Goal: Book appointment/travel/reservation

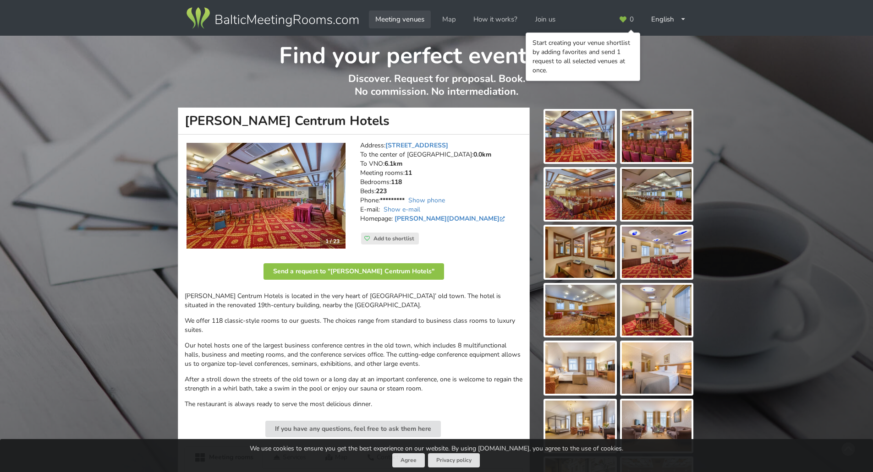
click at [399, 17] on link "Meeting venues" at bounding box center [400, 20] width 62 height 18
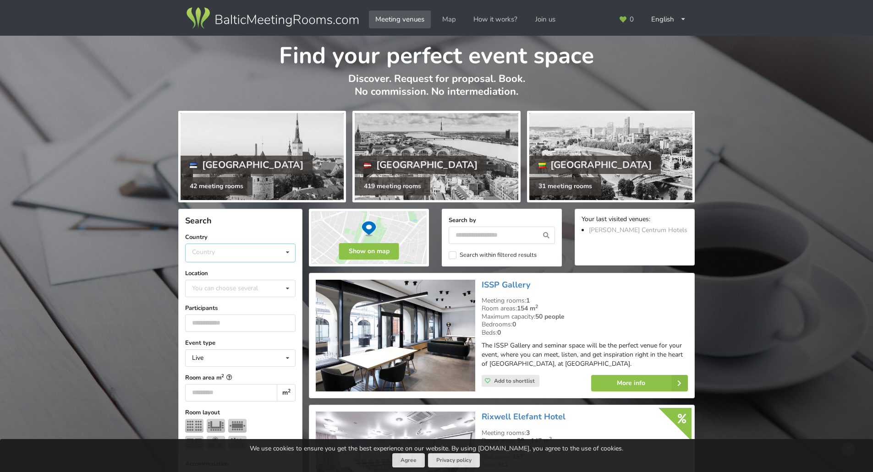
click at [202, 246] on div "Country Estonia Latvia Lithuania" at bounding box center [240, 253] width 110 height 19
click at [213, 305] on div "Lithuania" at bounding box center [240, 304] width 109 height 17
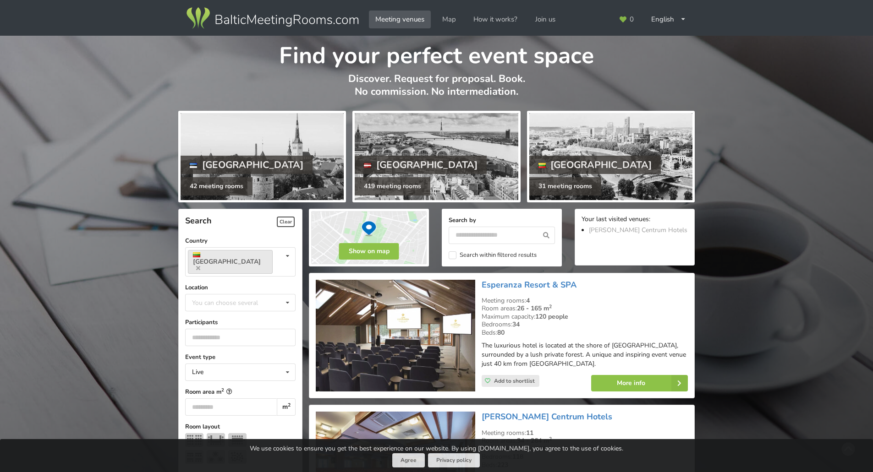
scroll to position [206, 0]
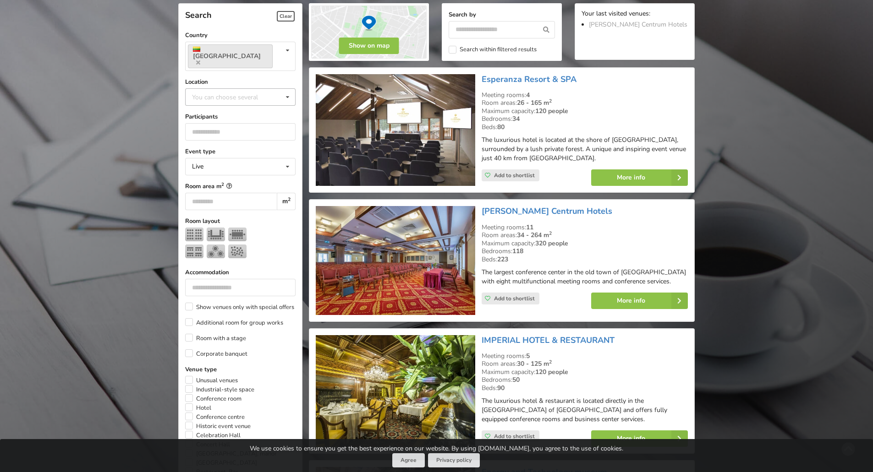
click at [219, 91] on div "You can choose several Vilnius Vilnius Old Town Vilnius County Trakai Municipal…" at bounding box center [240, 96] width 110 height 17
click at [217, 105] on div "Vilnius" at bounding box center [240, 113] width 109 height 17
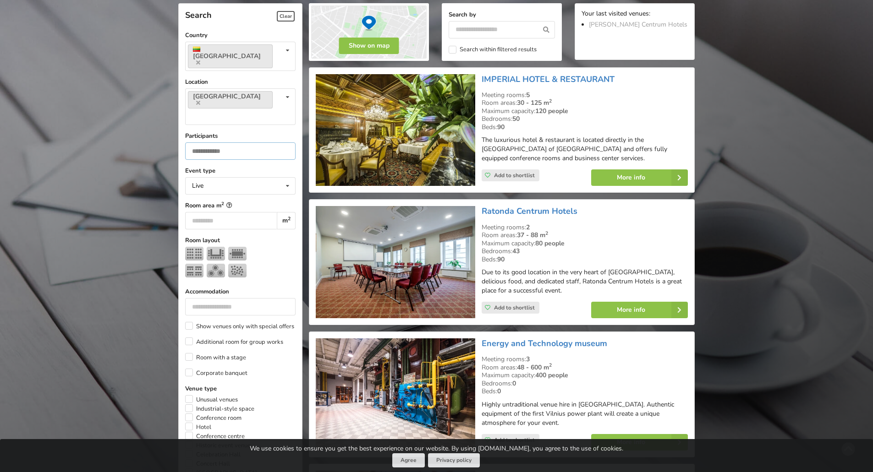
click at [217, 142] on input "number" at bounding box center [240, 150] width 110 height 17
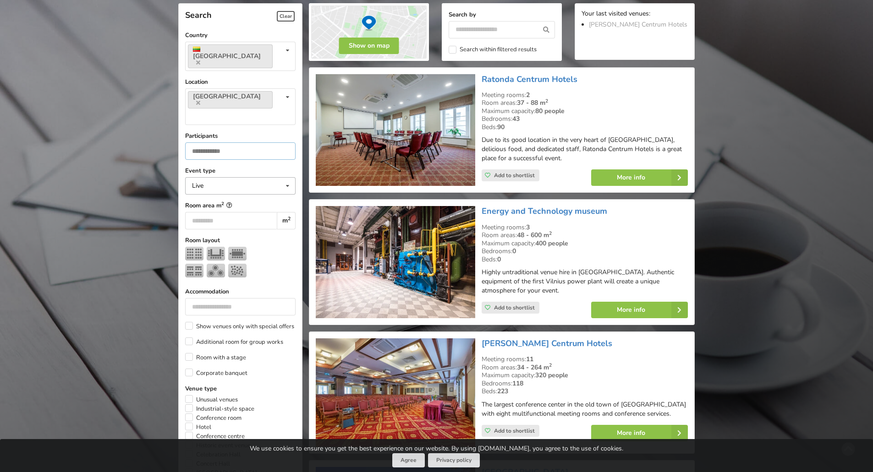
type input "**"
click at [200, 183] on div "Live" at bounding box center [197, 186] width 11 height 6
click at [203, 228] on div "Hybrid (Live + Online)" at bounding box center [240, 236] width 109 height 17
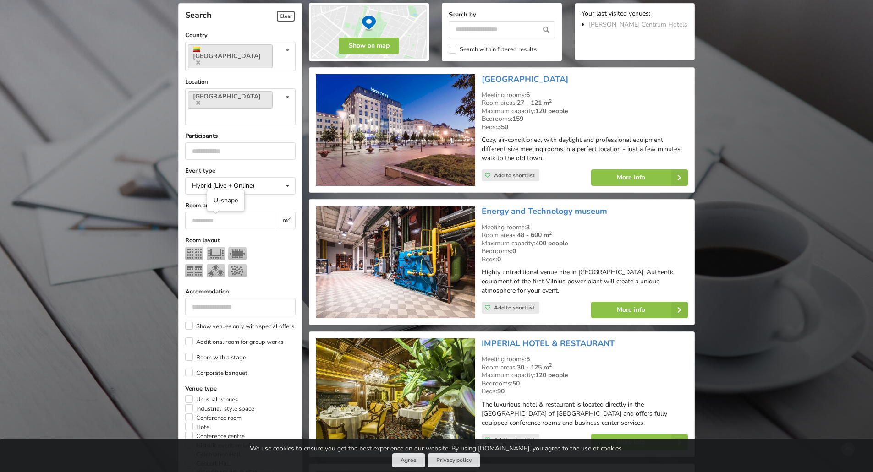
click at [213, 247] on img at bounding box center [216, 254] width 18 height 14
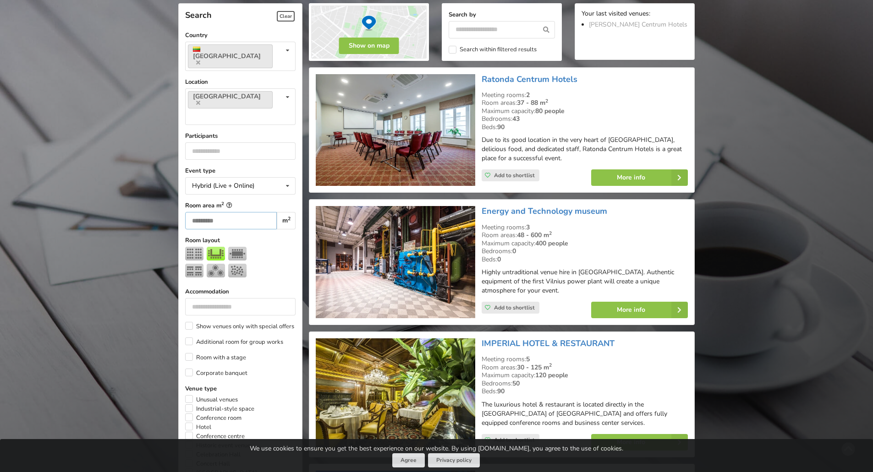
click at [208, 212] on input "number" at bounding box center [231, 220] width 92 height 17
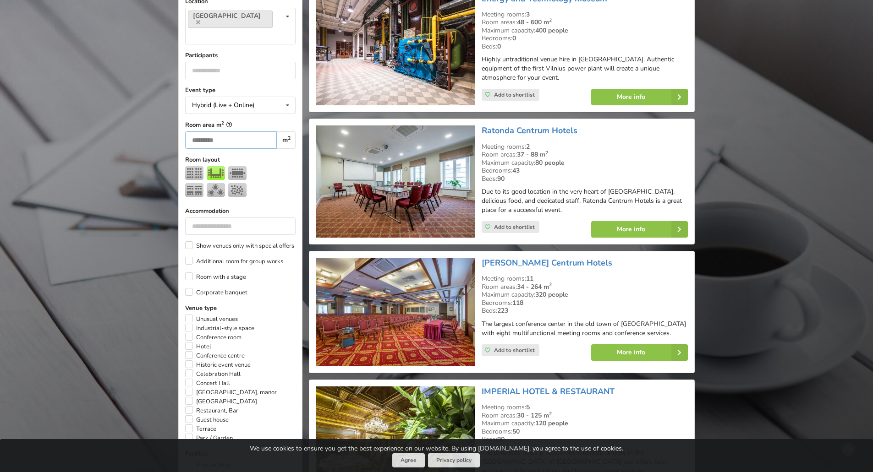
scroll to position [297, 0]
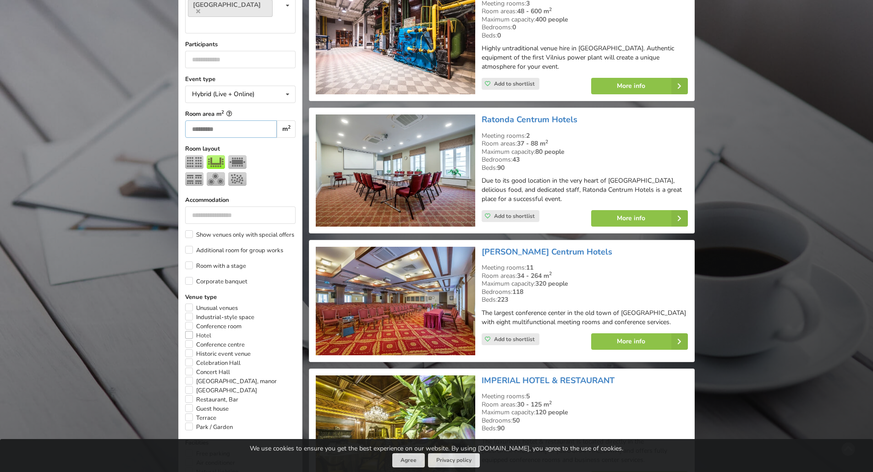
type input "**"
click at [188, 331] on label "Hotel" at bounding box center [198, 335] width 26 height 9
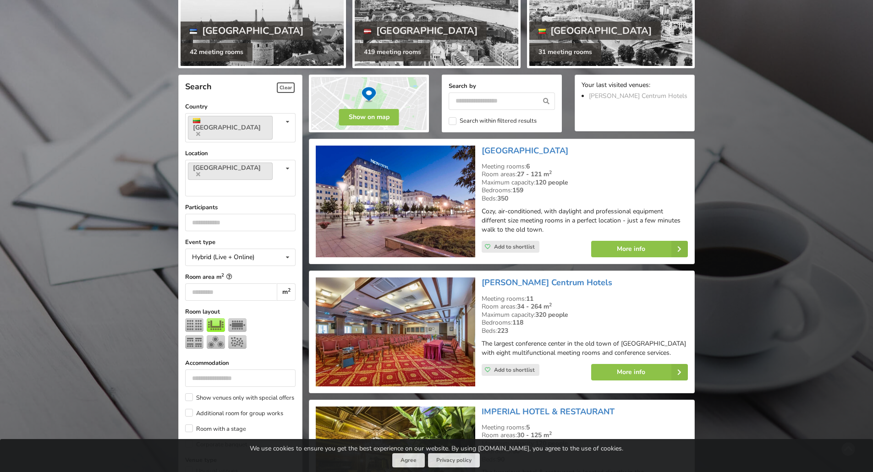
scroll to position [114, 0]
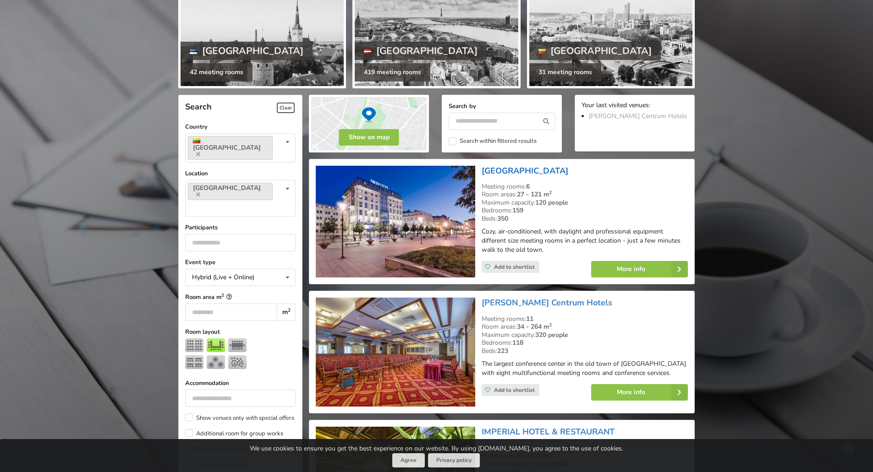
click at [488, 170] on link "[GEOGRAPHIC_DATA]" at bounding box center [525, 170] width 87 height 11
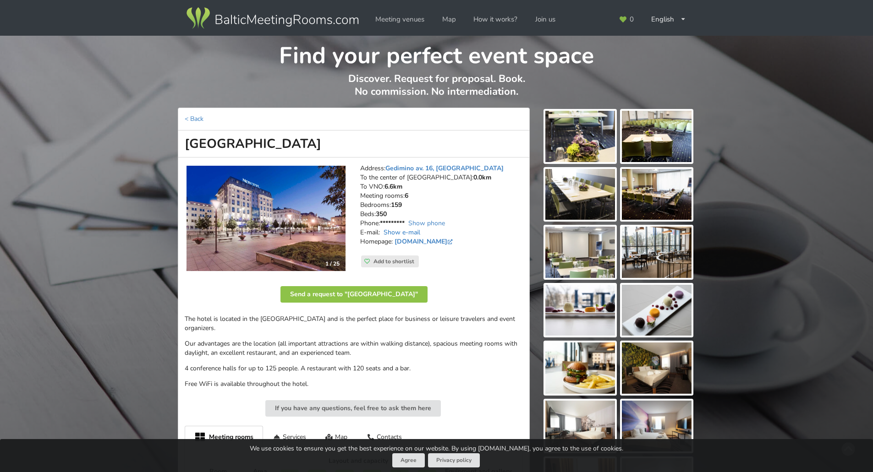
click at [408, 231] on link "Show e-mail" at bounding box center [401, 232] width 37 height 9
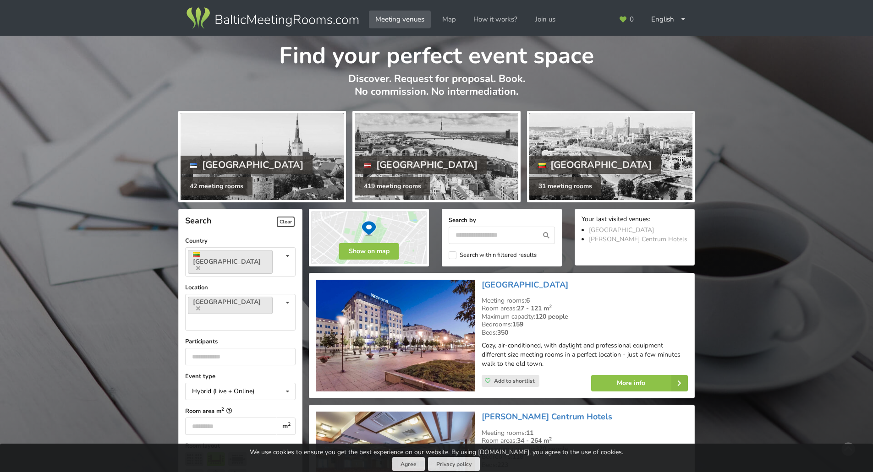
scroll to position [114, 0]
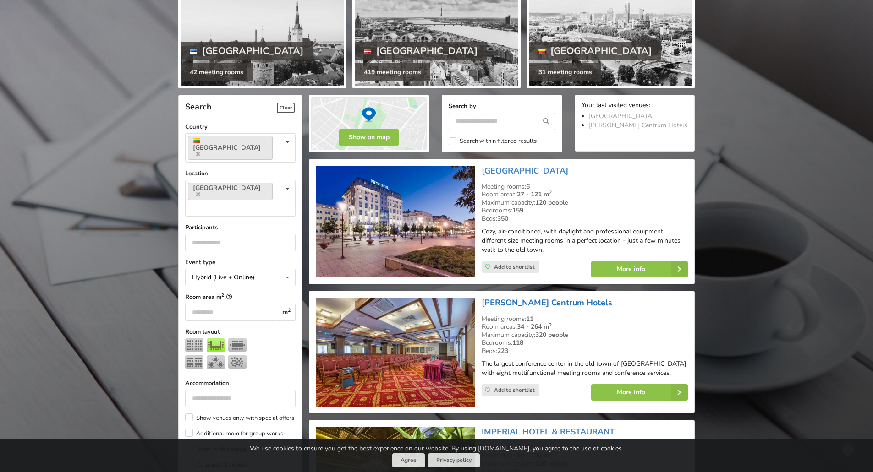
click at [514, 302] on link "[PERSON_NAME] Centrum Hotels" at bounding box center [547, 302] width 131 height 11
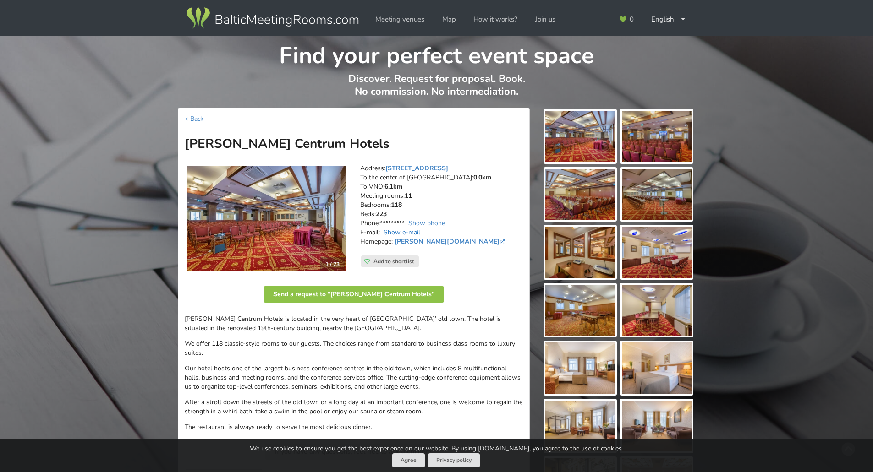
click at [410, 229] on link "Show e-mail" at bounding box center [401, 232] width 37 height 9
